Goal: Task Accomplishment & Management: Manage account settings

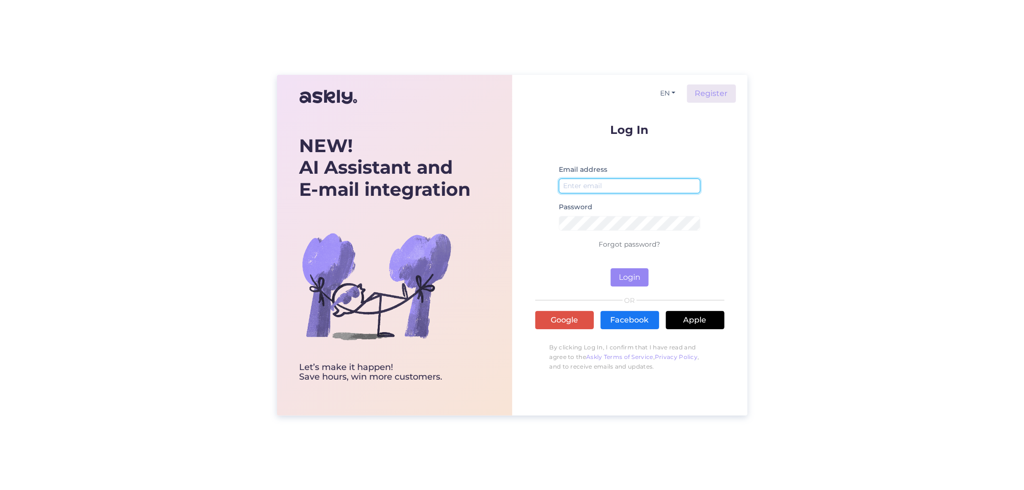
type input "[EMAIL_ADDRESS][DOMAIN_NAME]"
click at [624, 267] on form "Log In Email address [EMAIL_ADDRESS][DOMAIN_NAME] Password Forgot password? Log…" at bounding box center [629, 205] width 189 height 163
click at [625, 275] on button "Login" at bounding box center [629, 277] width 38 height 18
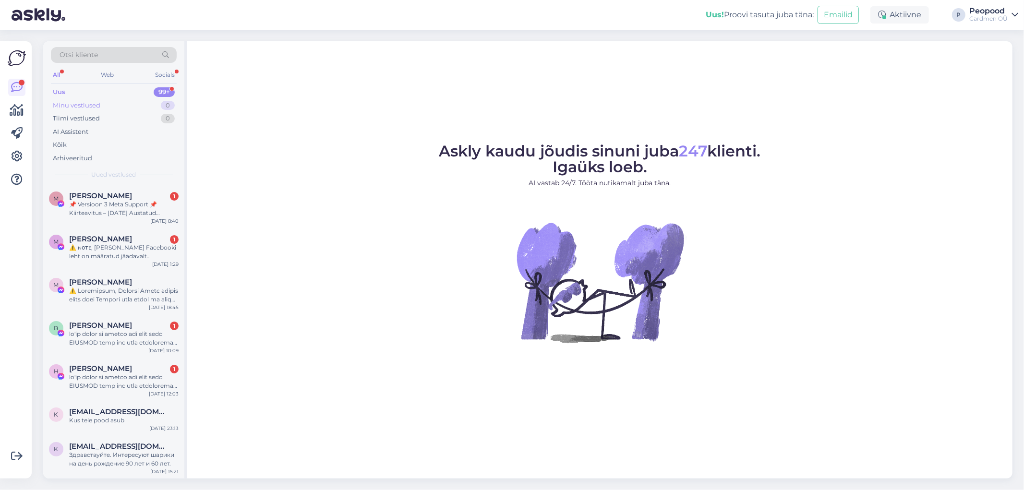
click at [106, 102] on div "Minu vestlused 0" at bounding box center [114, 105] width 126 height 13
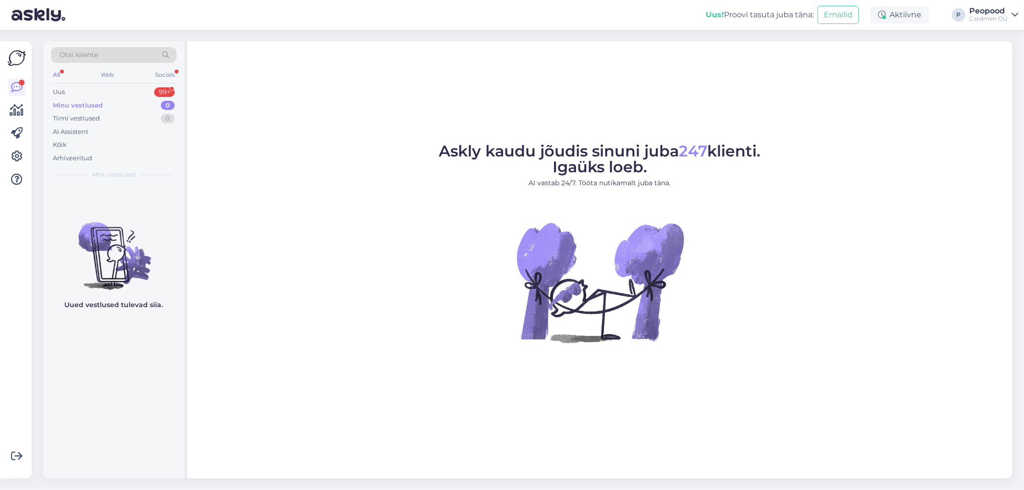
click at [115, 99] on div "Minu vestlused 0" at bounding box center [114, 105] width 126 height 13
click at [116, 93] on div "Uus 99+" at bounding box center [114, 91] width 126 height 13
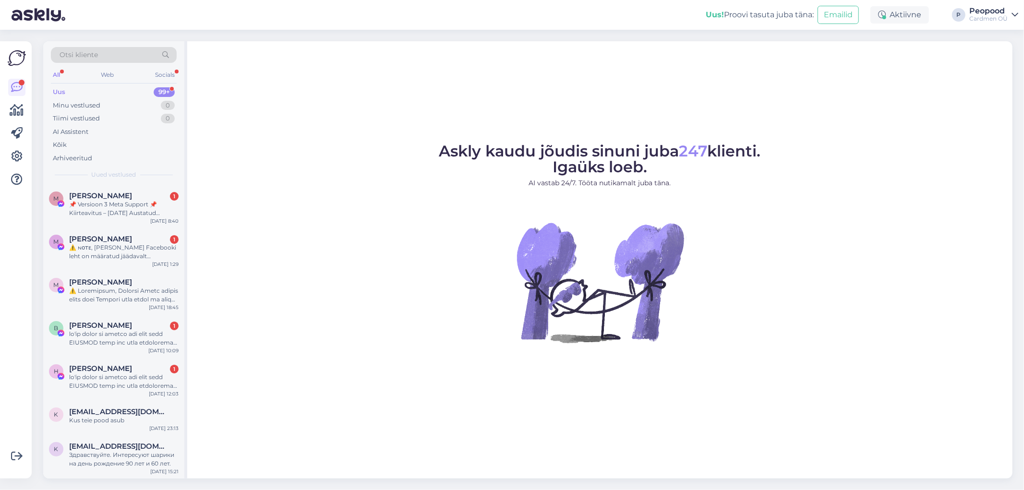
click at [56, 73] on div "All" at bounding box center [56, 75] width 11 height 12
